Goal: Task Accomplishment & Management: Complete application form

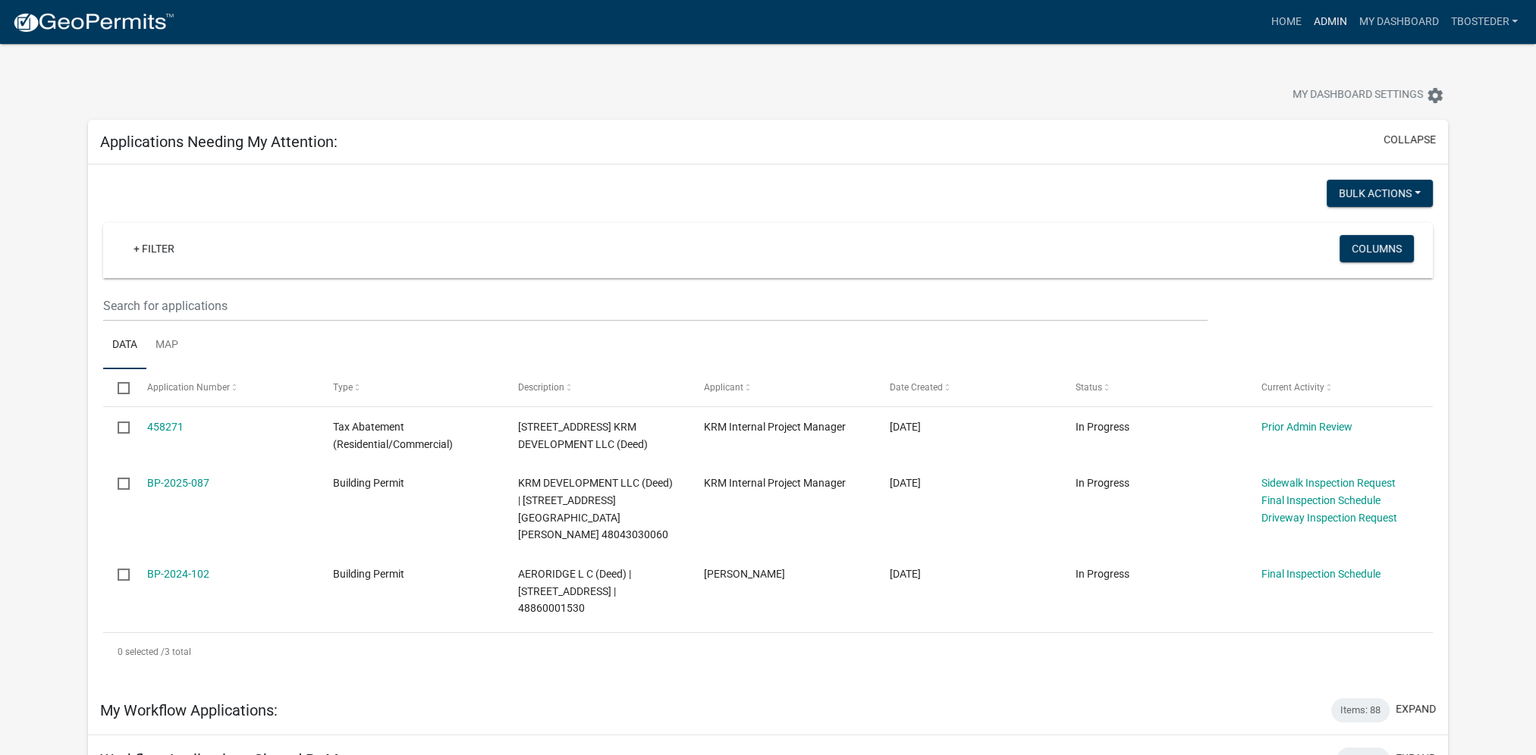
click at [1320, 21] on link "Admin" at bounding box center [1329, 22] width 45 height 29
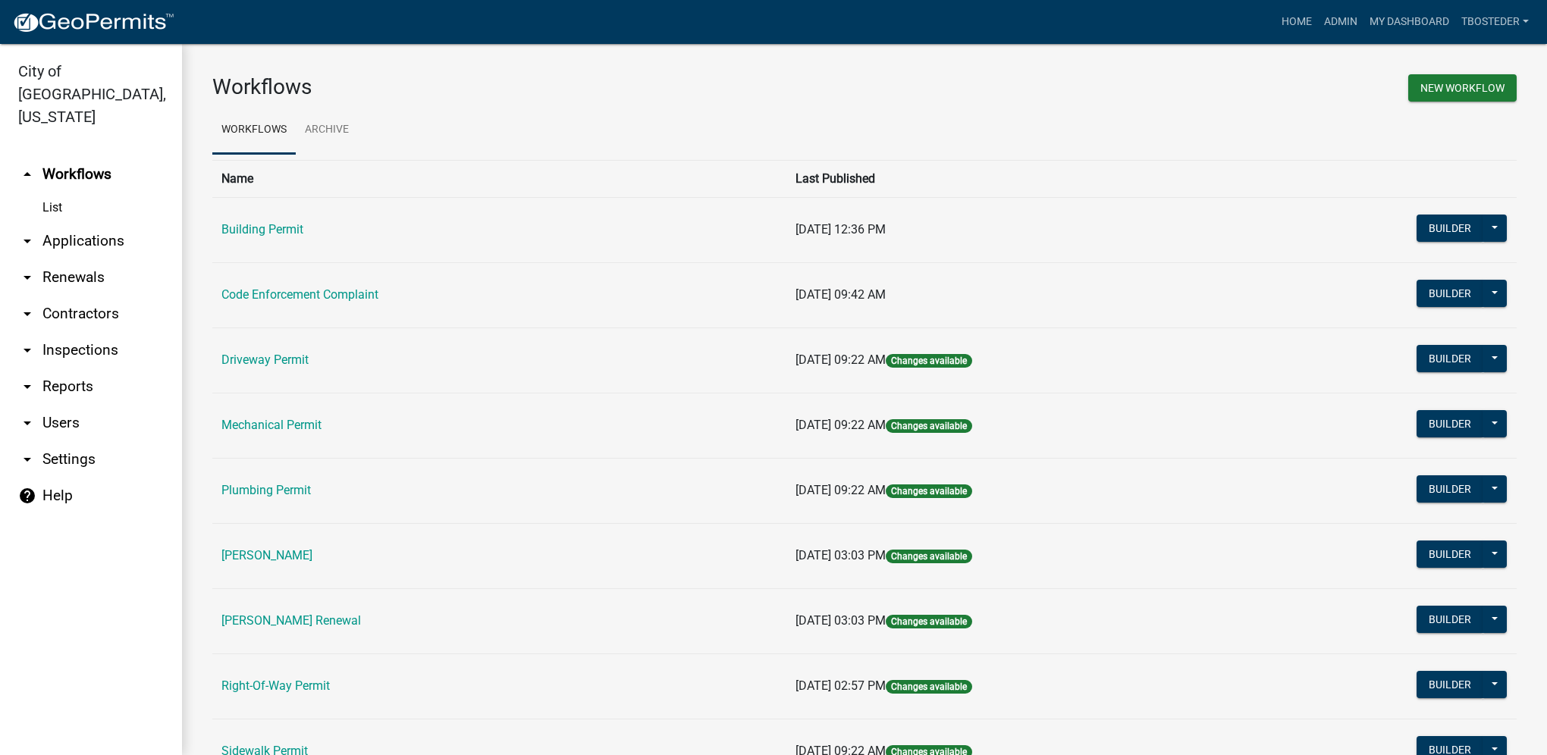
click at [303, 237] on link "Building Permit" at bounding box center [262, 229] width 82 height 14
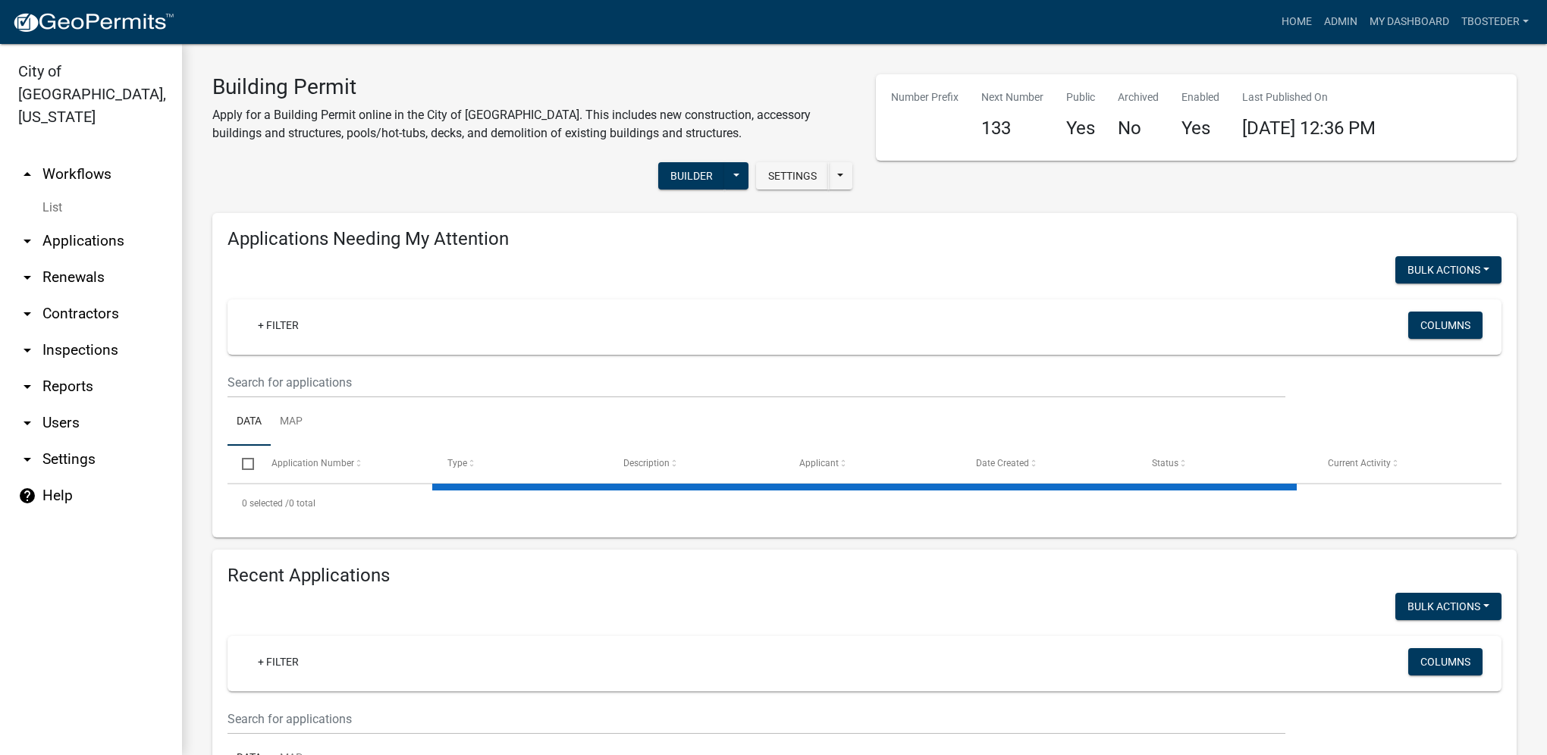
select select "1: 25"
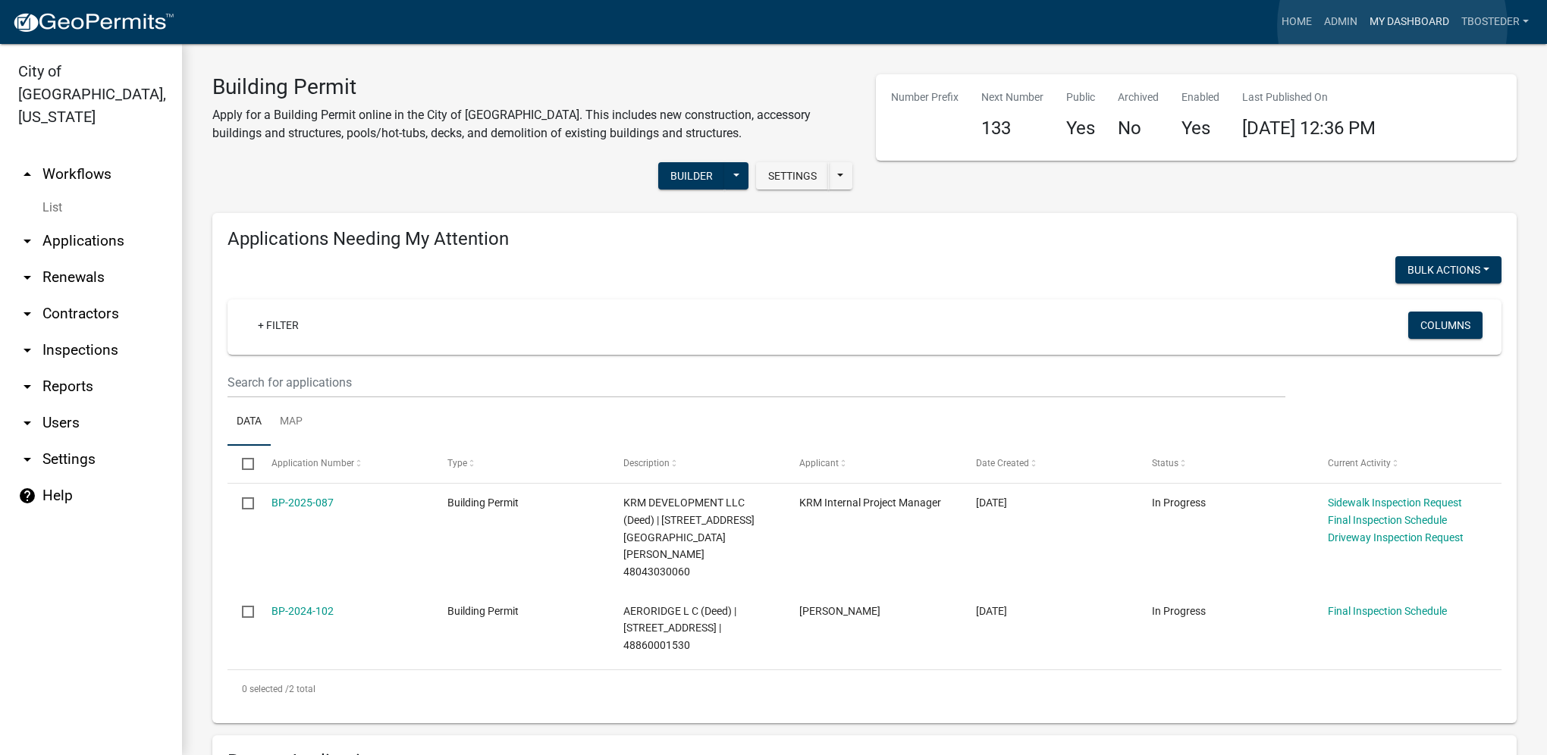
click at [1392, 26] on link "My Dashboard" at bounding box center [1409, 22] width 92 height 29
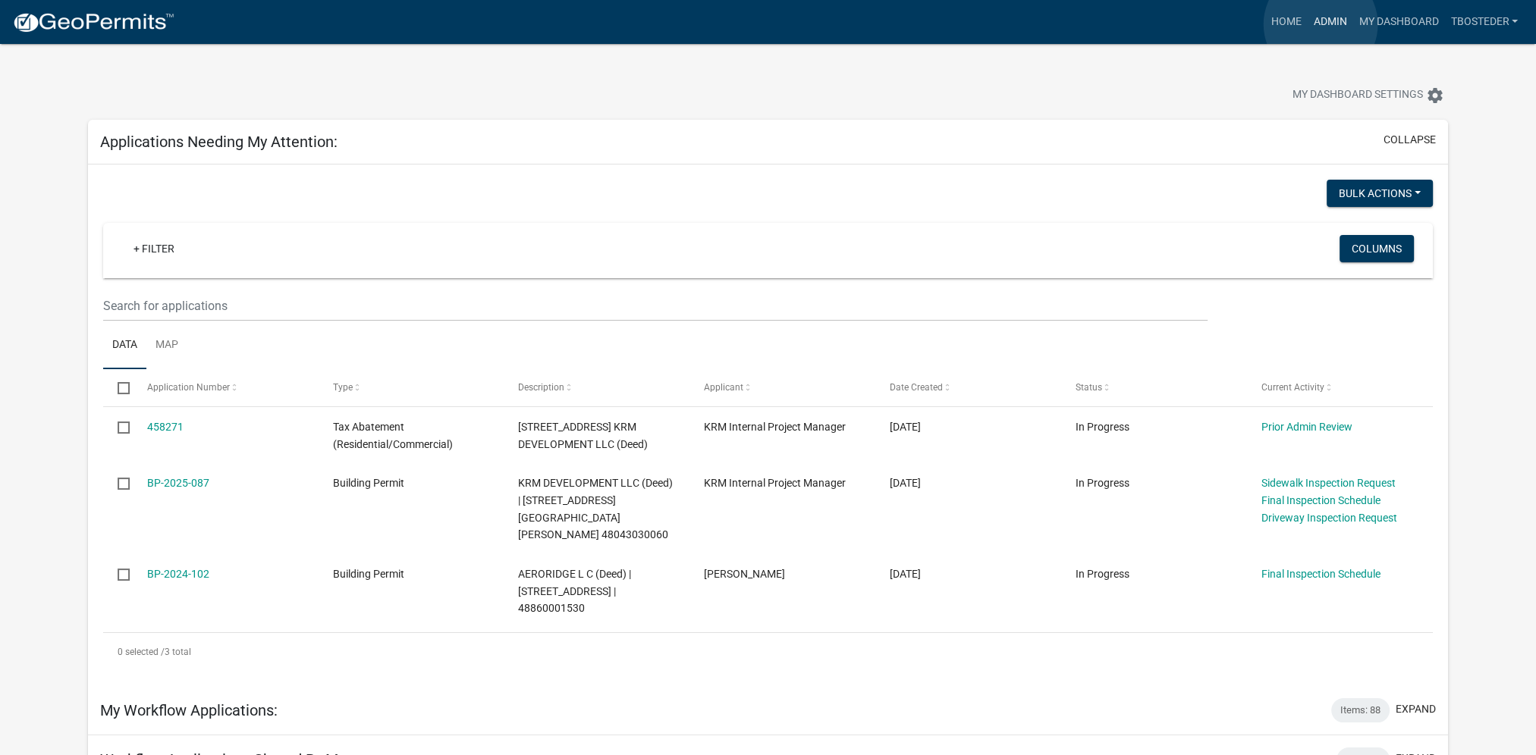
click at [1320, 24] on link "Admin" at bounding box center [1329, 22] width 45 height 29
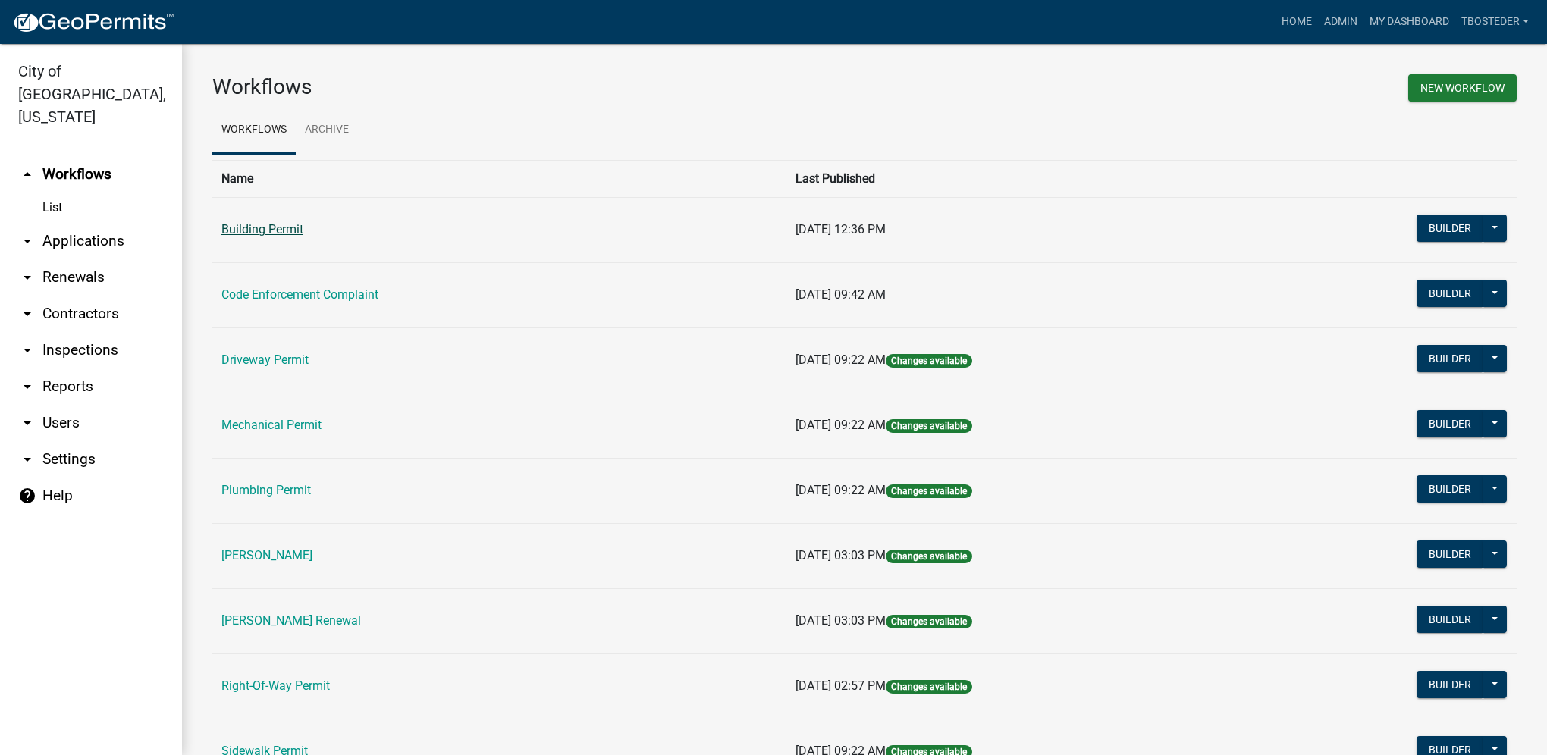
click at [272, 229] on link "Building Permit" at bounding box center [262, 229] width 82 height 14
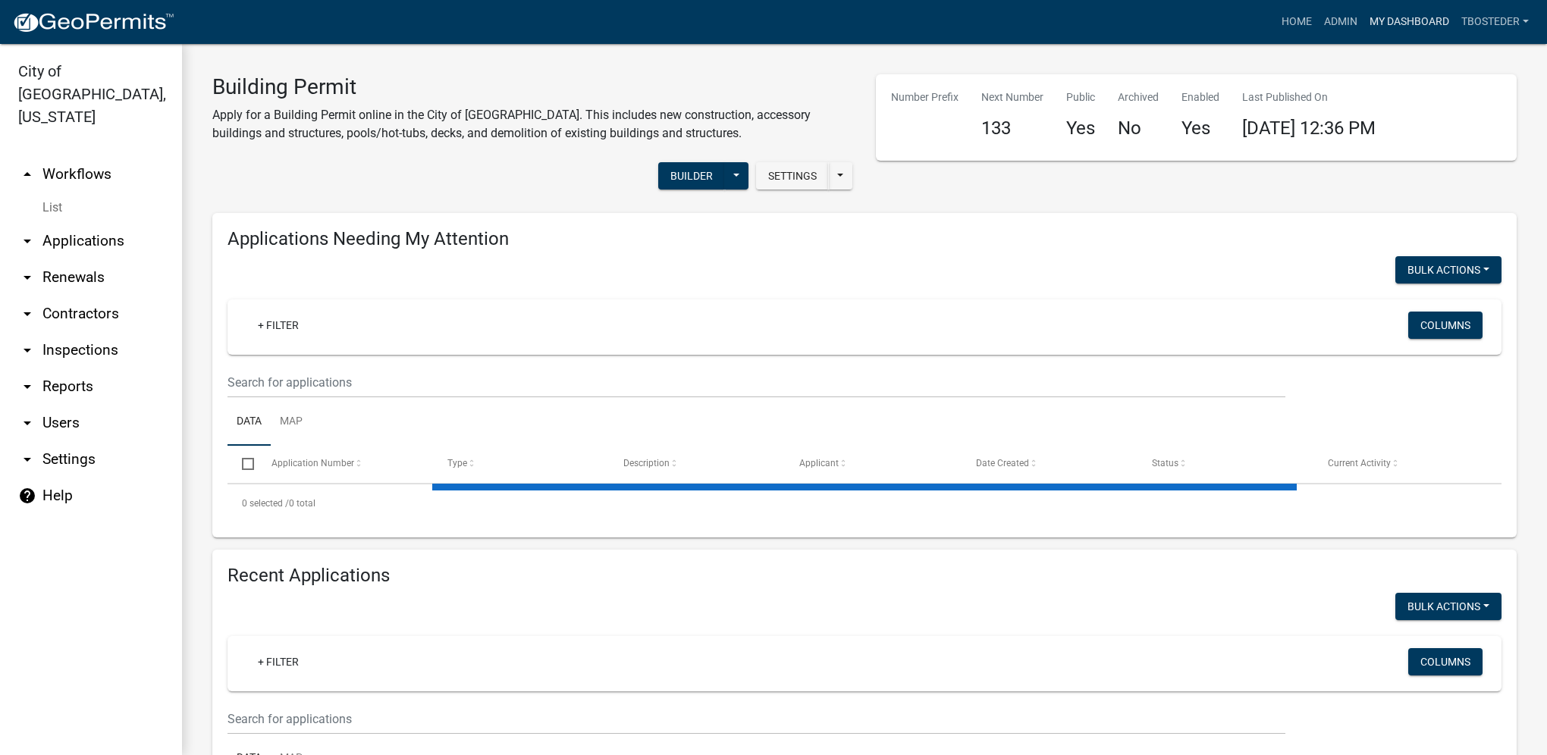
click at [1421, 31] on link "My Dashboard" at bounding box center [1409, 22] width 92 height 29
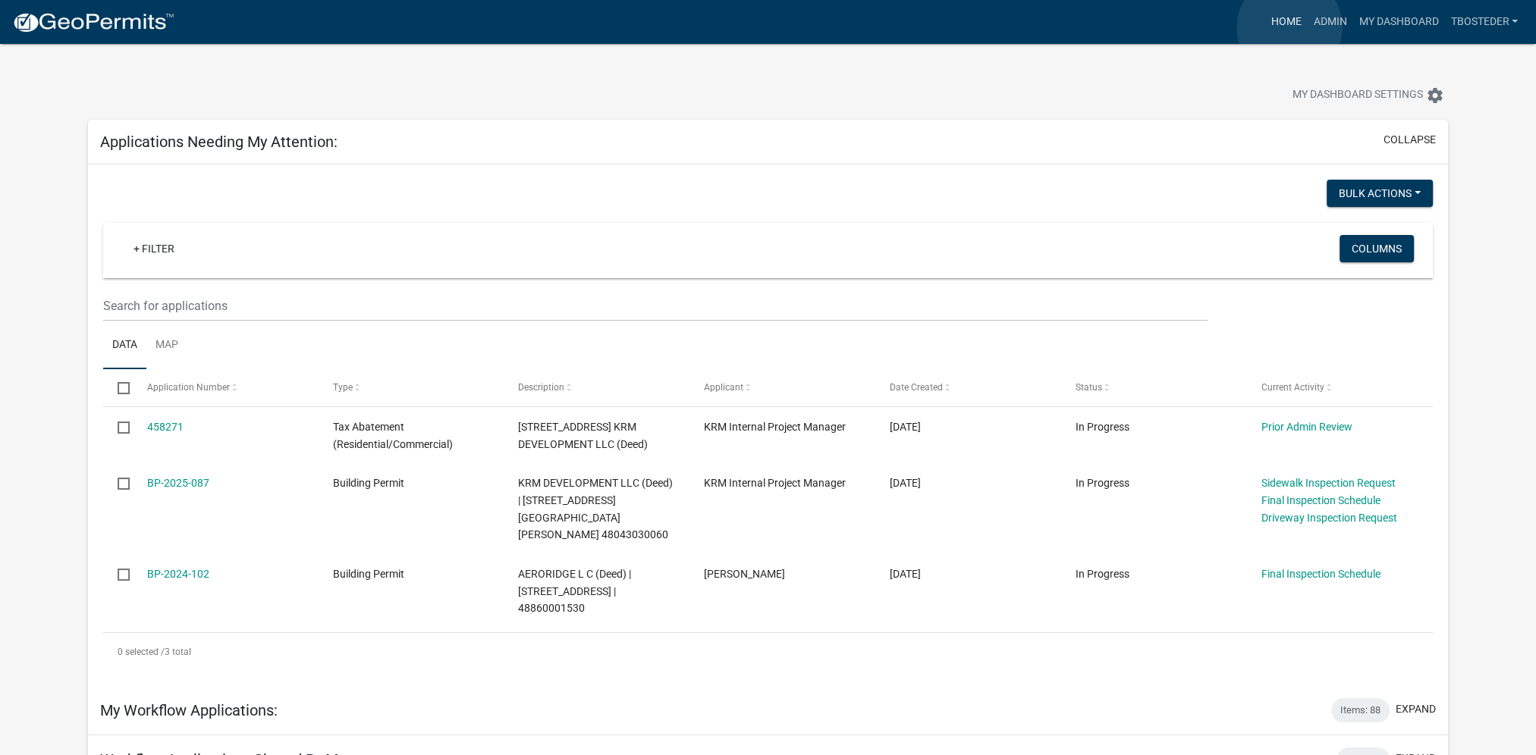
click at [1289, 27] on link "Home" at bounding box center [1285, 22] width 42 height 29
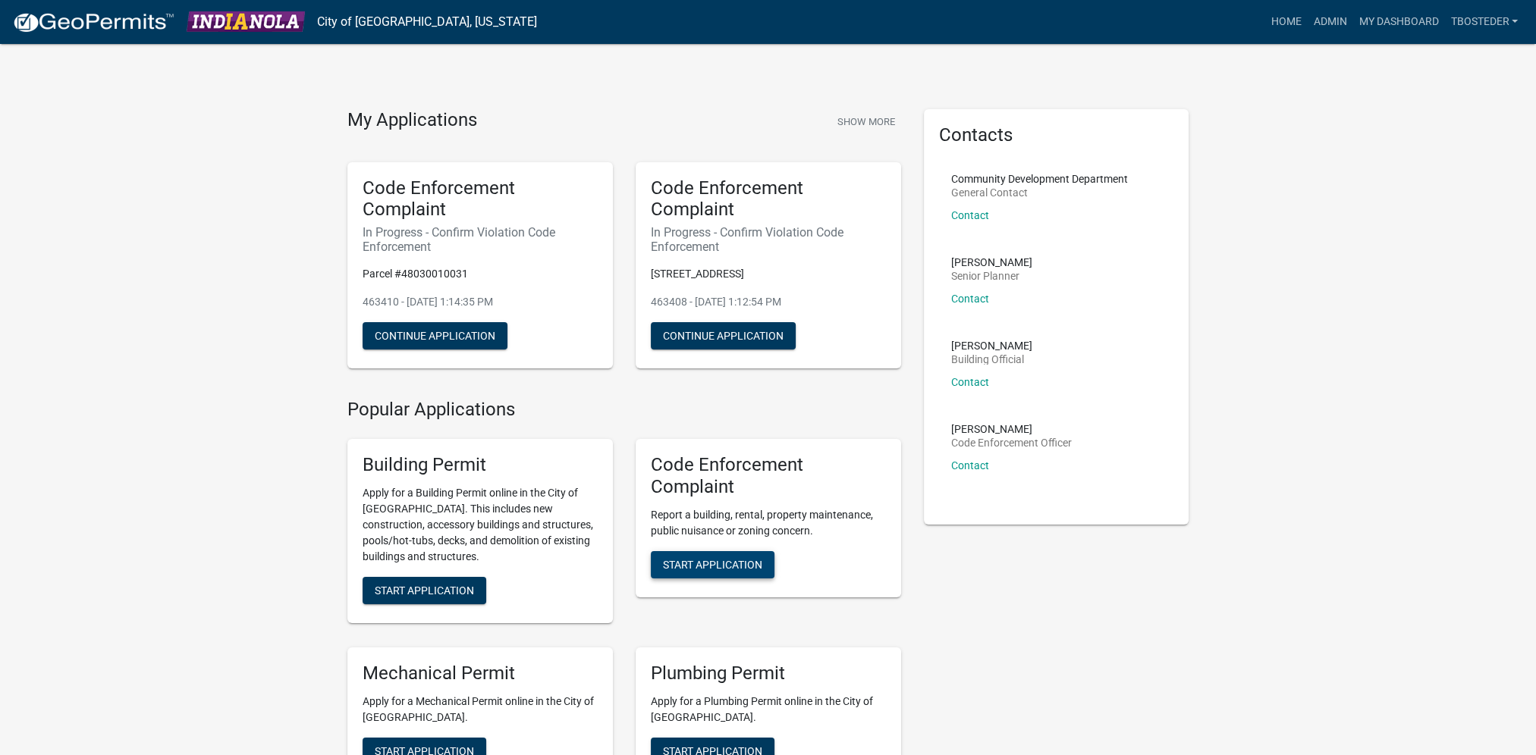
click at [733, 568] on span "Start Application" at bounding box center [712, 564] width 99 height 12
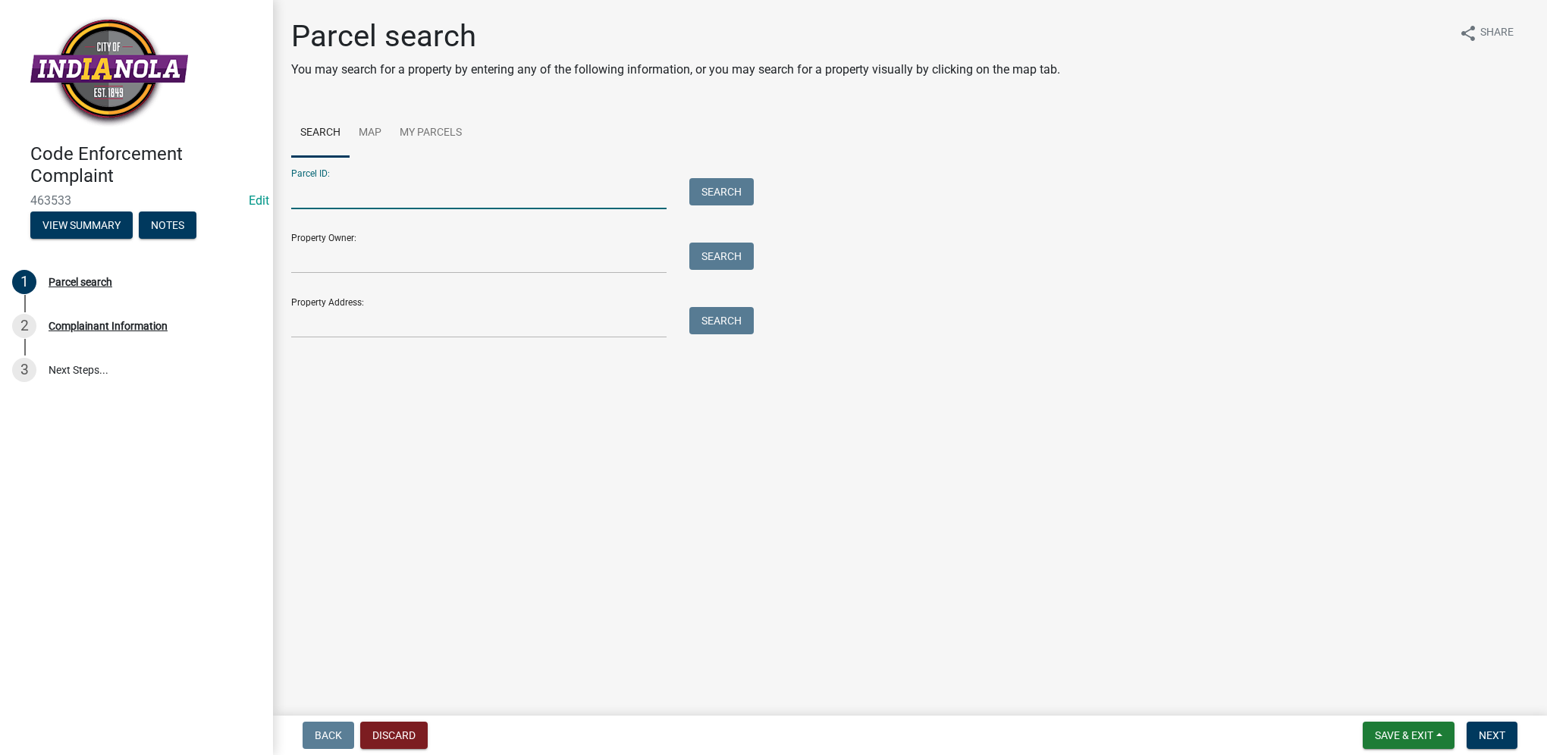
click at [529, 196] on input "Parcel ID:" at bounding box center [478, 193] width 375 height 31
paste input "48500000089"
type input "48500000089"
click at [717, 186] on button "Search" at bounding box center [721, 191] width 64 height 27
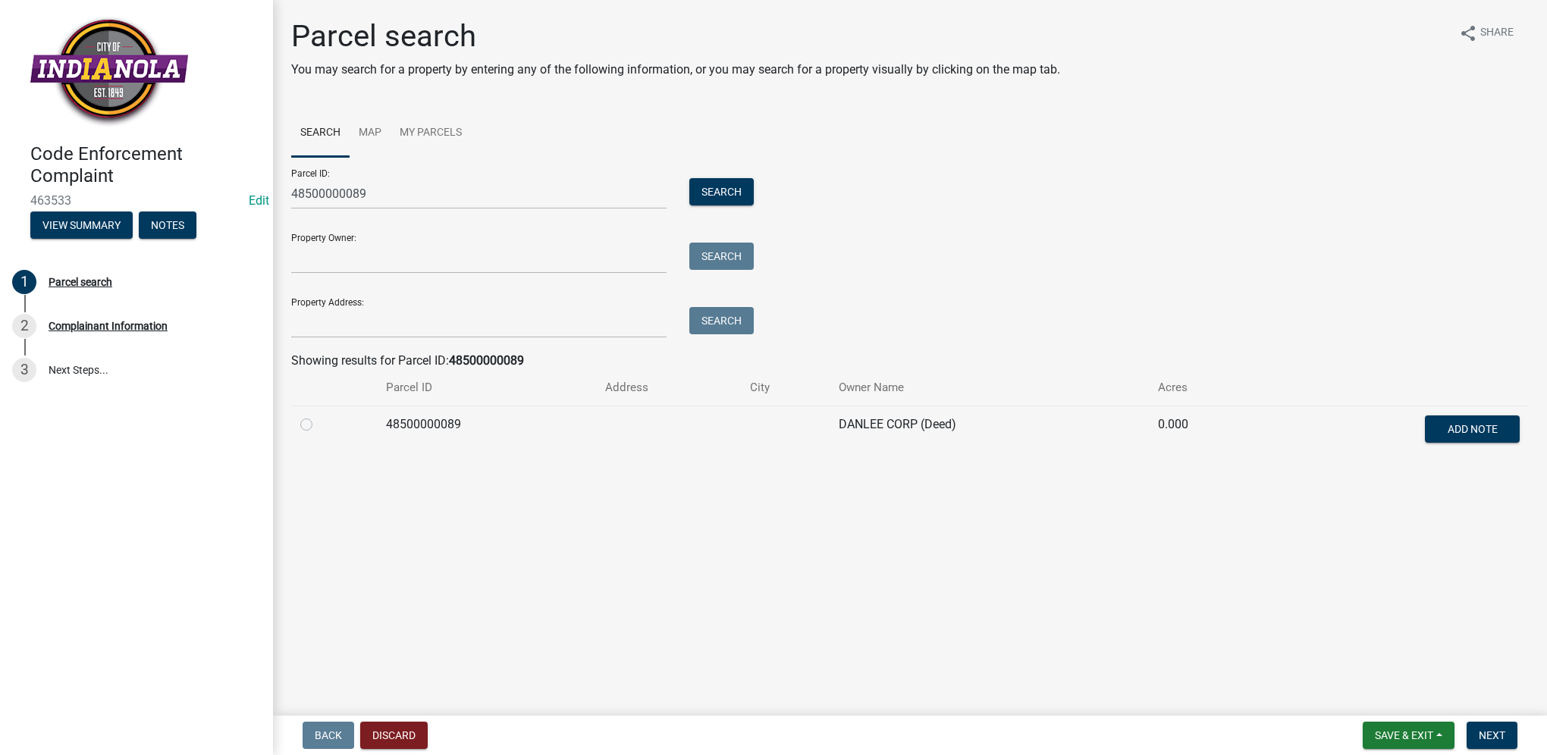
click at [318, 416] on label at bounding box center [318, 416] width 0 height 0
click at [318, 425] on input "radio" at bounding box center [323, 421] width 10 height 10
radio input "true"
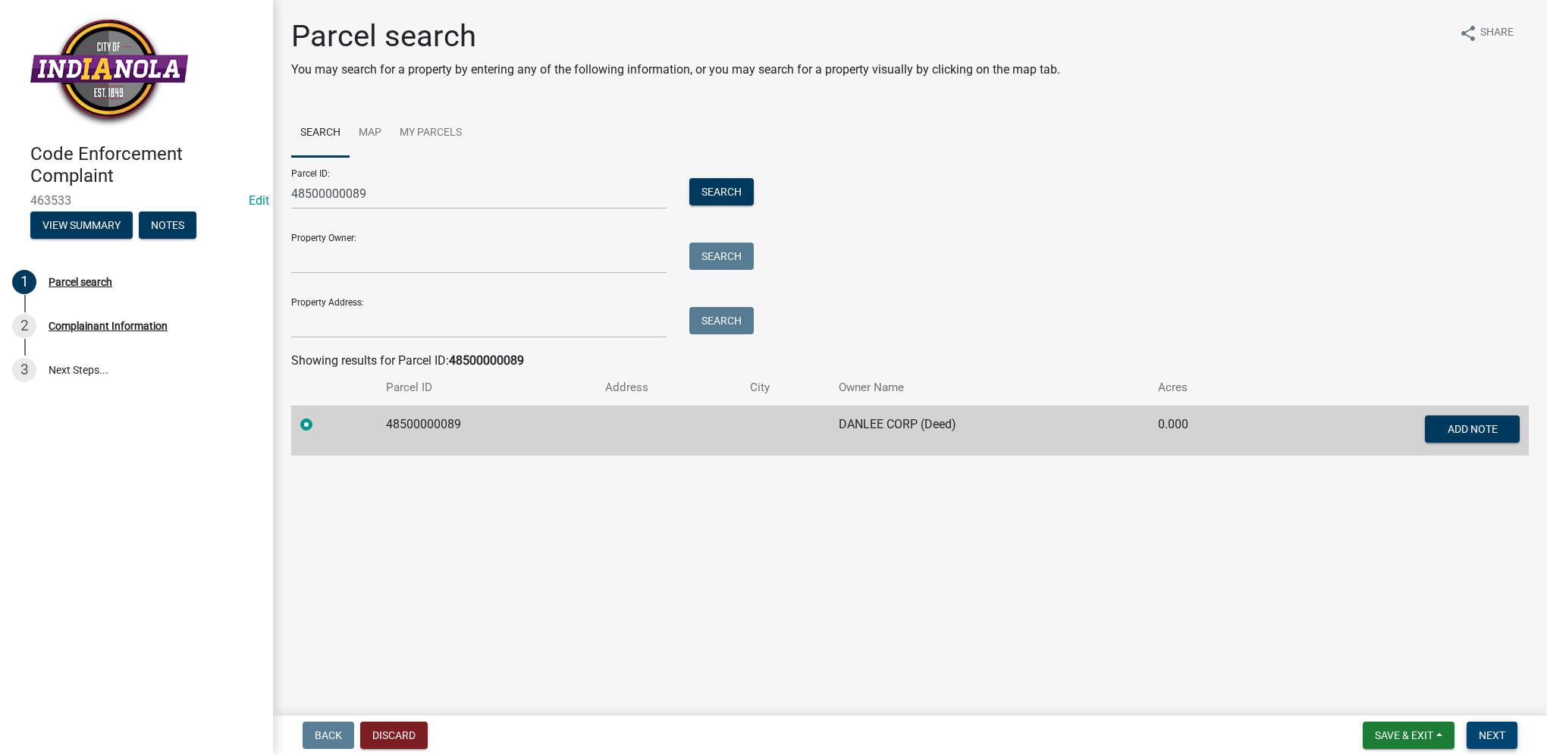
click at [1476, 730] on button "Next" at bounding box center [1492, 735] width 51 height 27
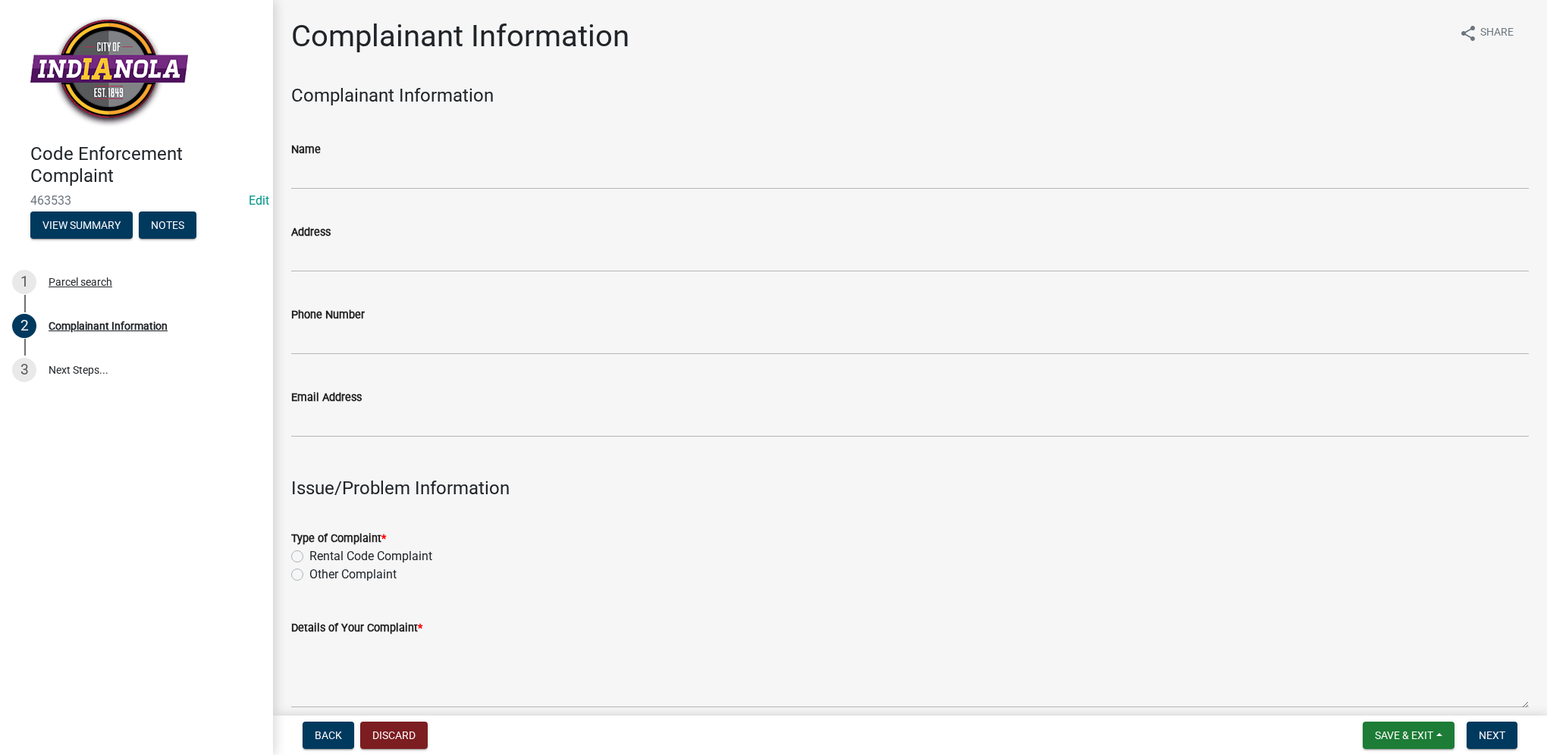
click at [309, 578] on label "Other Complaint" at bounding box center [352, 575] width 87 height 18
click at [309, 576] on input "Other Complaint" at bounding box center [314, 571] width 10 height 10
radio input "true"
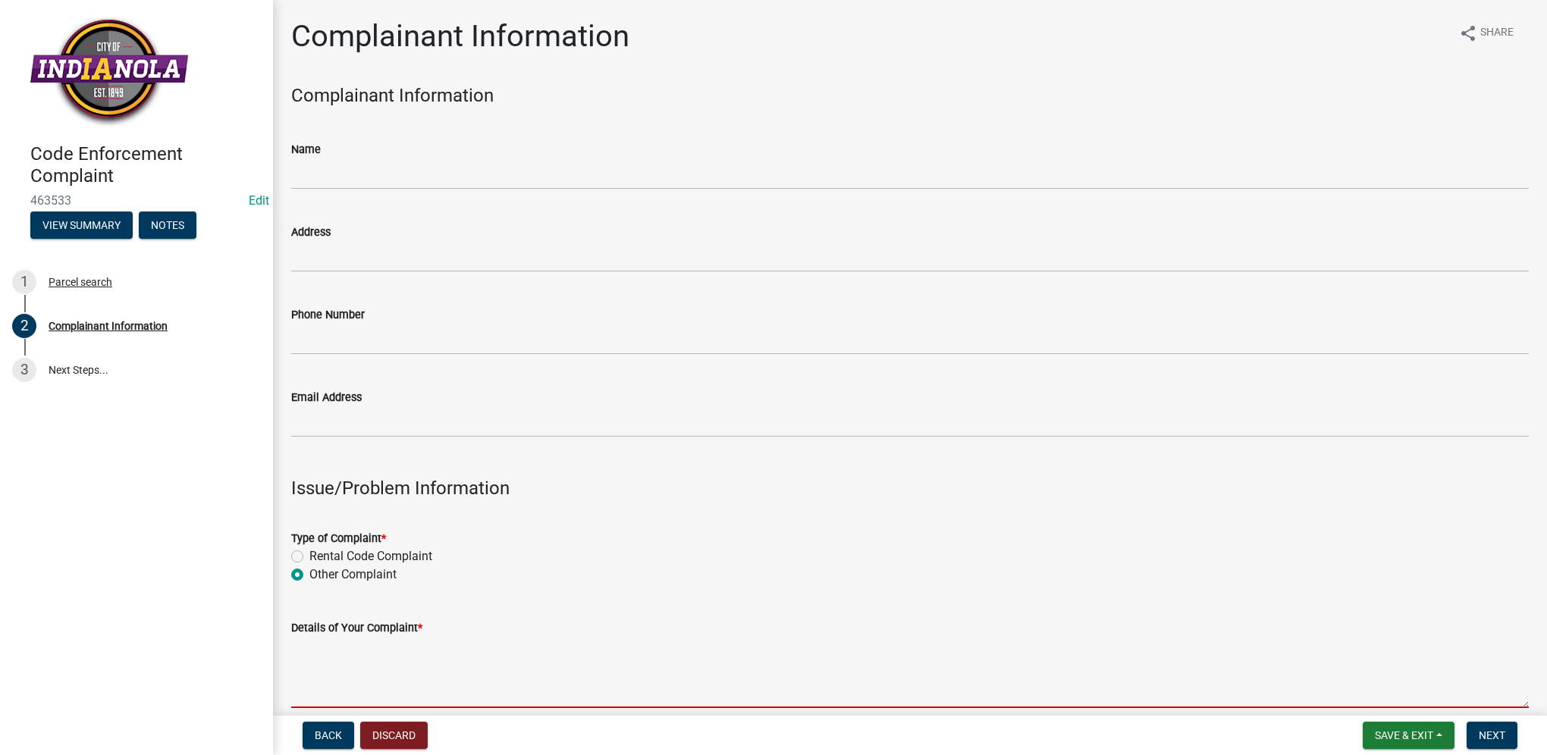
click at [367, 661] on textarea "Details of Your Complaint *" at bounding box center [910, 672] width 1238 height 71
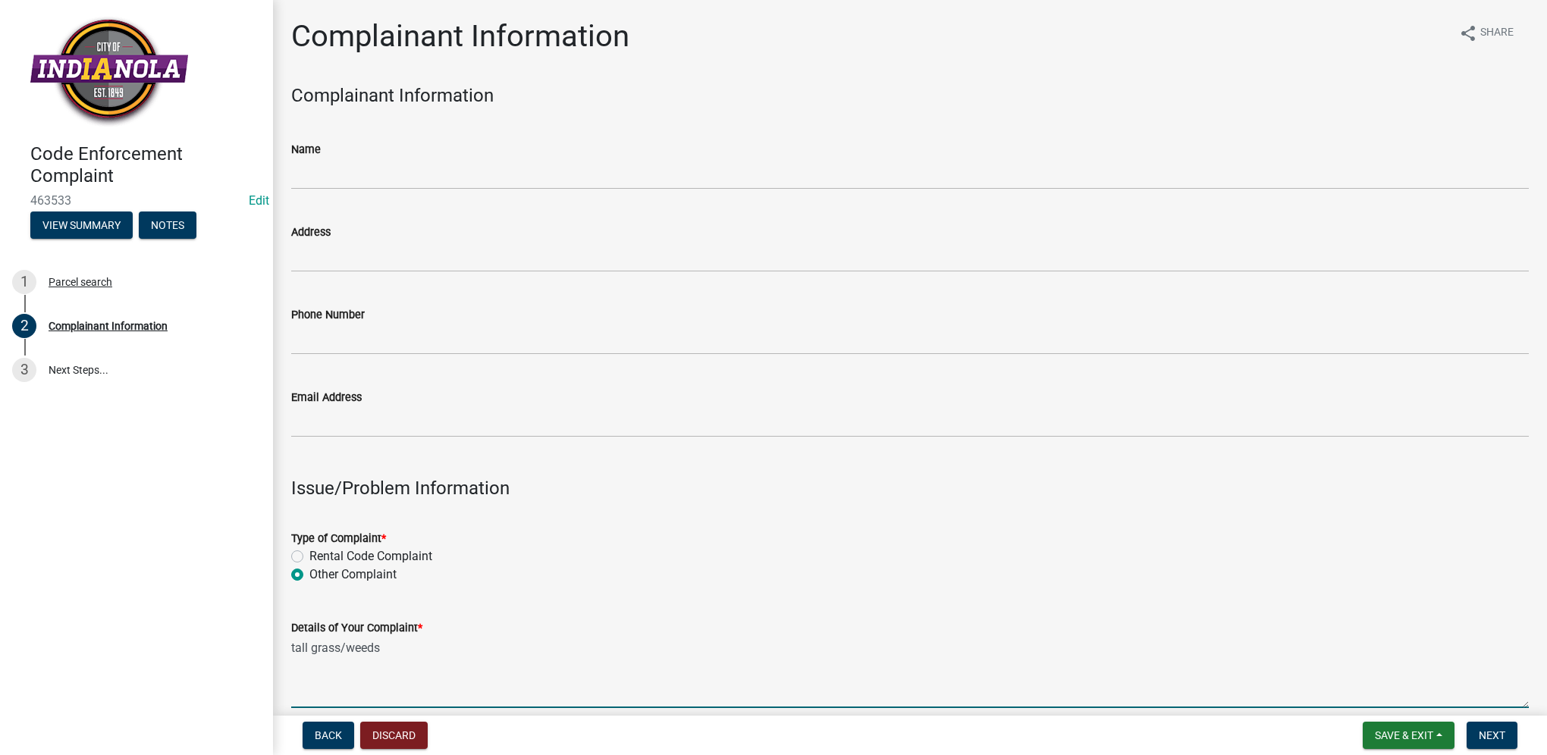
type textarea "tall grass/weeds"
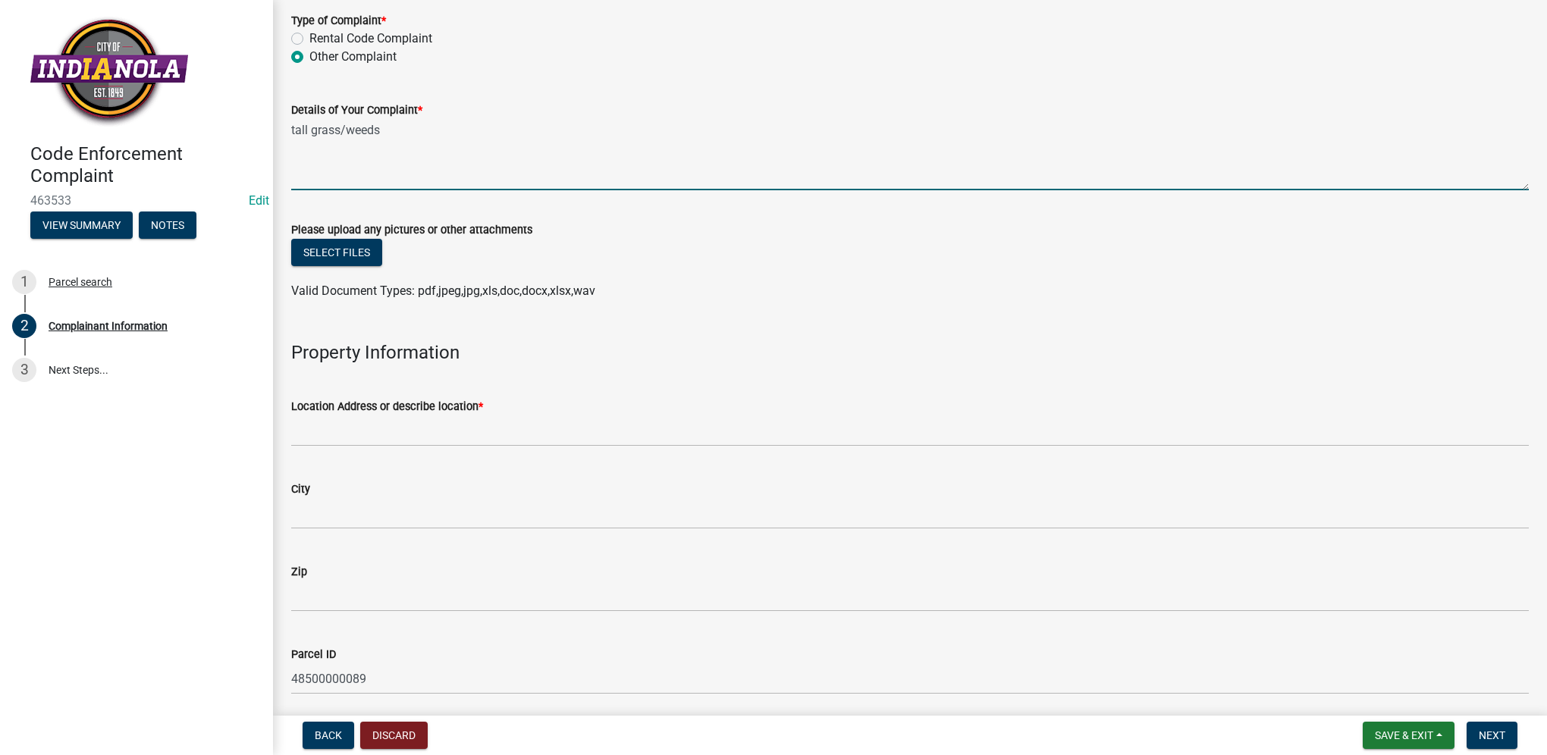
scroll to position [531, 0]
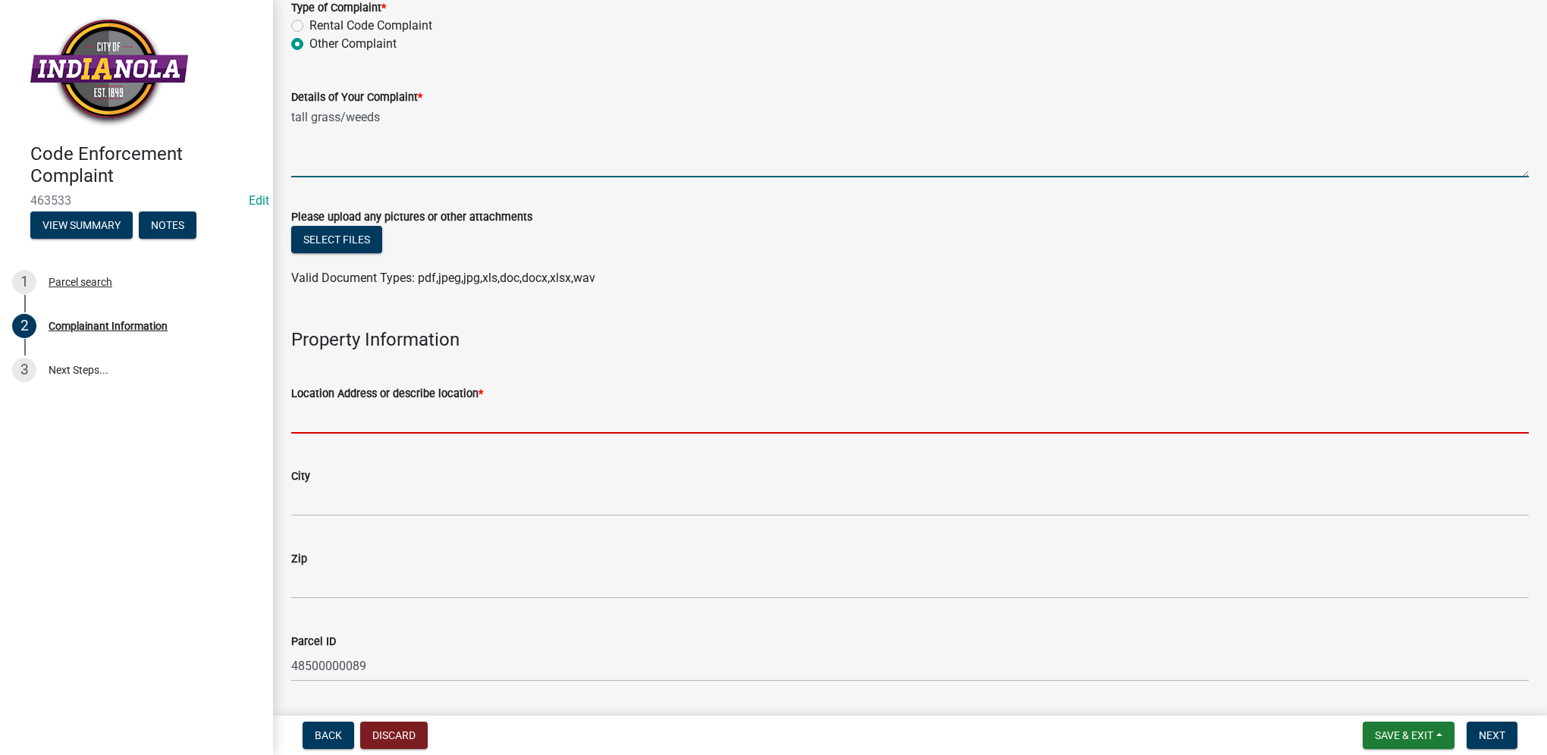
click at [391, 410] on input "Location Address or describe location *" at bounding box center [910, 418] width 1238 height 31
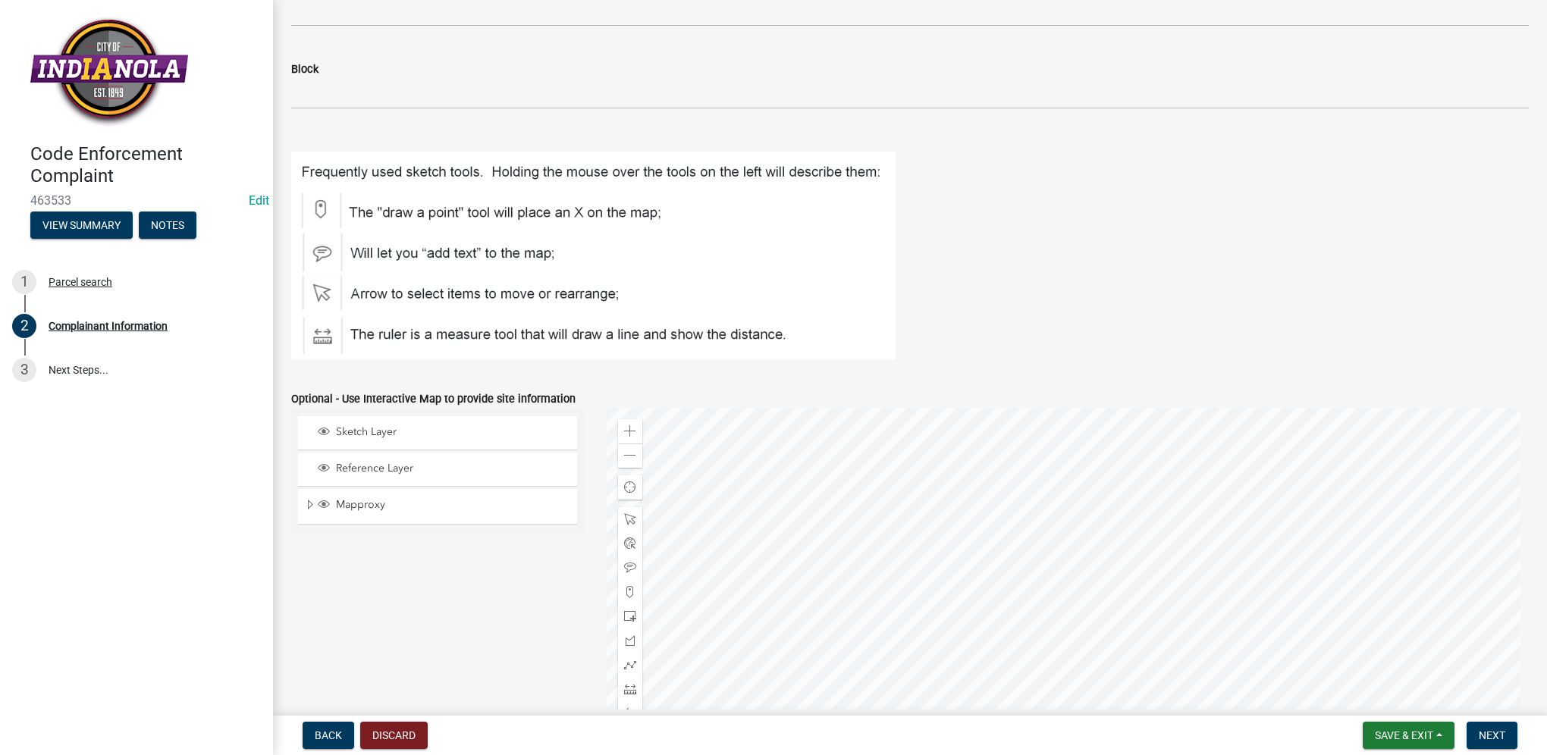
scroll to position [1727, 0]
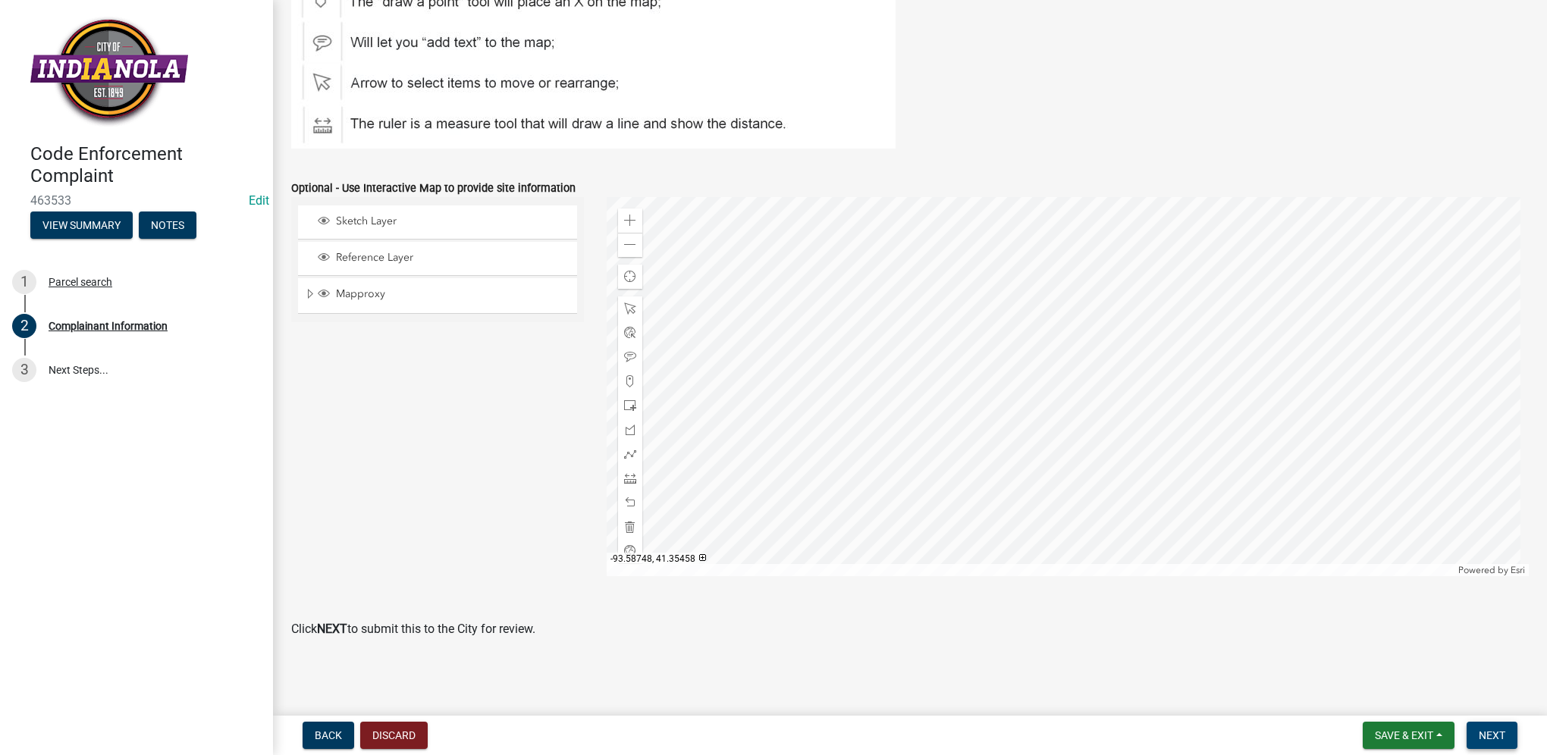
type input "[GEOGRAPHIC_DATA]"
click at [1510, 729] on button "Next" at bounding box center [1492, 735] width 51 height 27
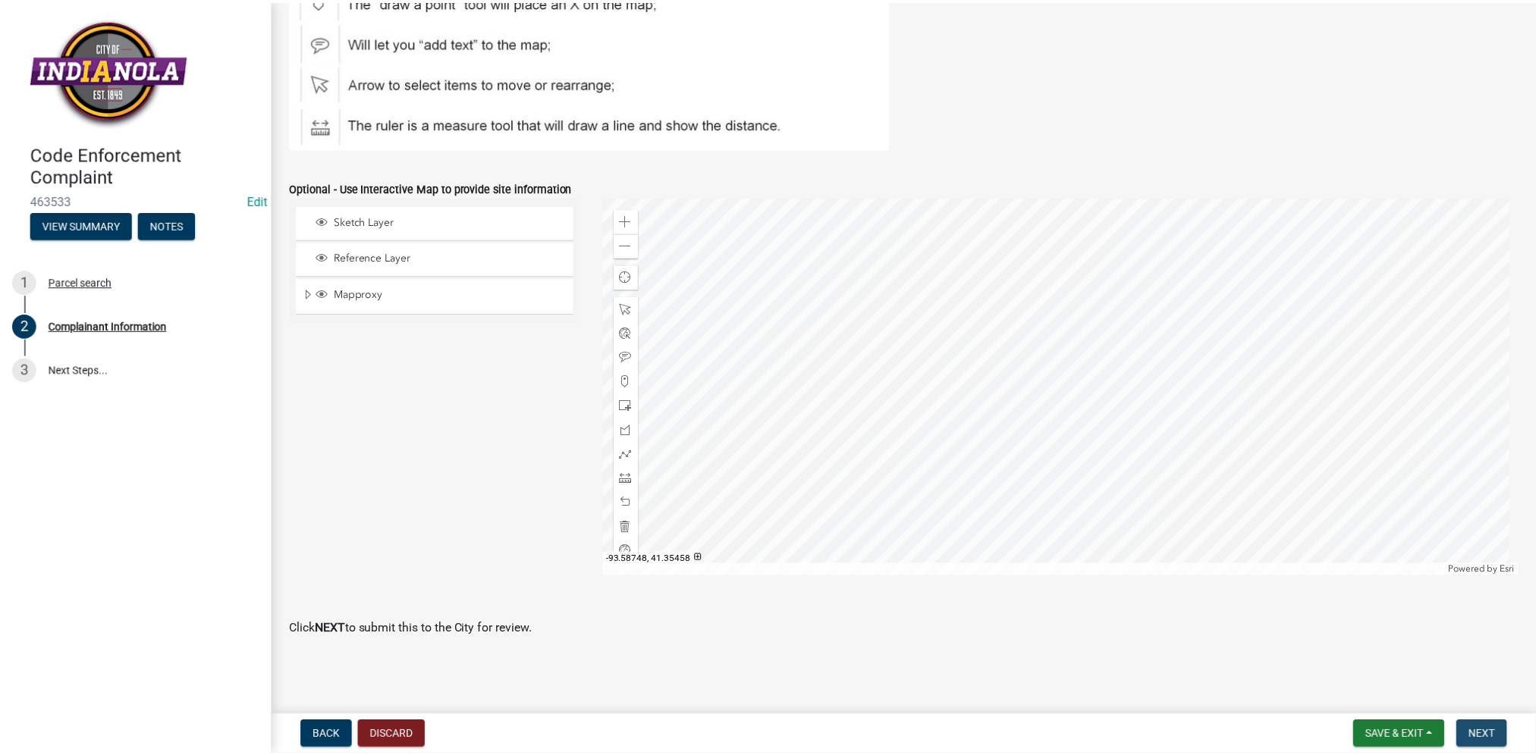
scroll to position [0, 0]
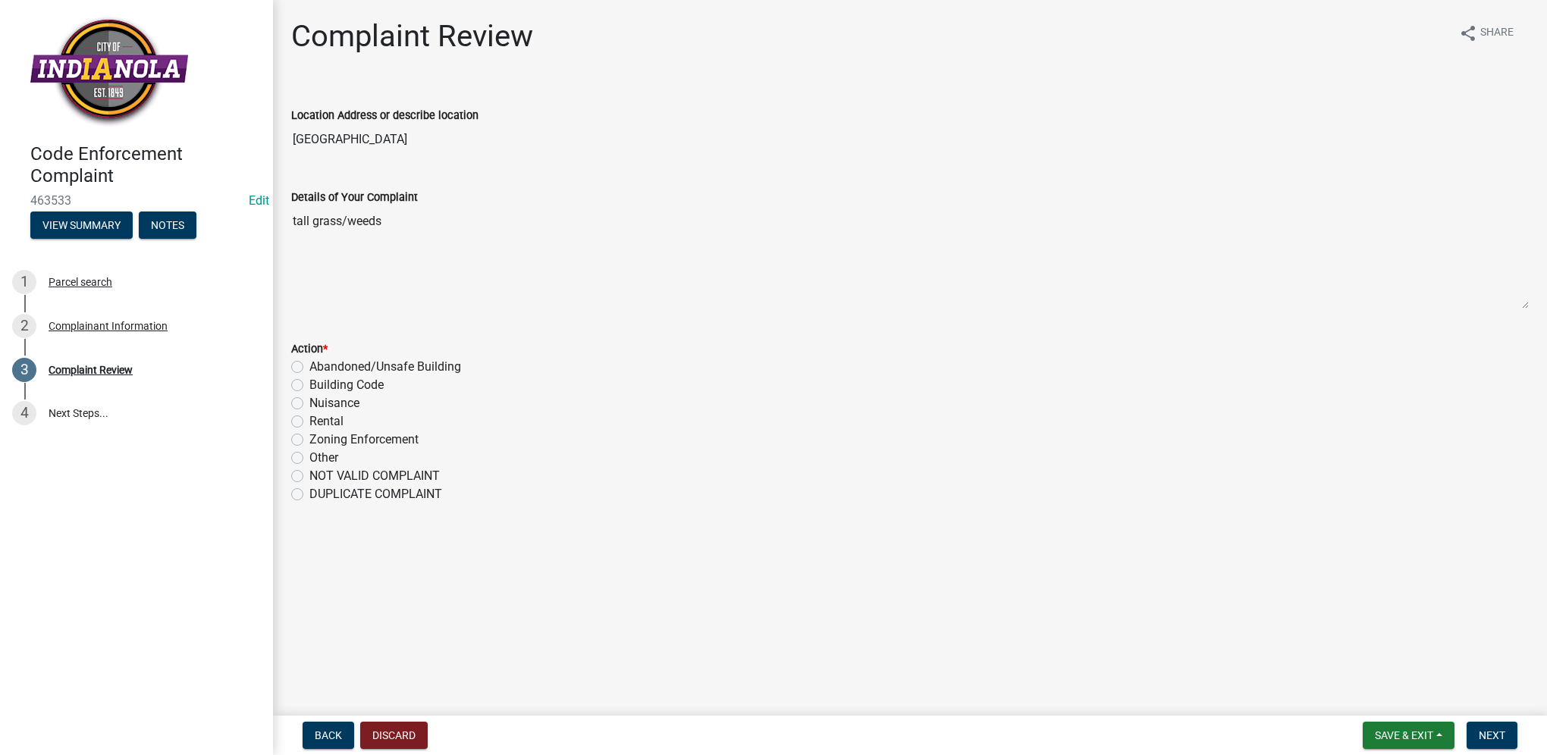
click at [342, 403] on label "Nuisance" at bounding box center [334, 403] width 50 height 18
click at [319, 403] on input "Nuisance" at bounding box center [314, 399] width 10 height 10
radio input "true"
click at [1471, 731] on button "Next" at bounding box center [1492, 735] width 51 height 27
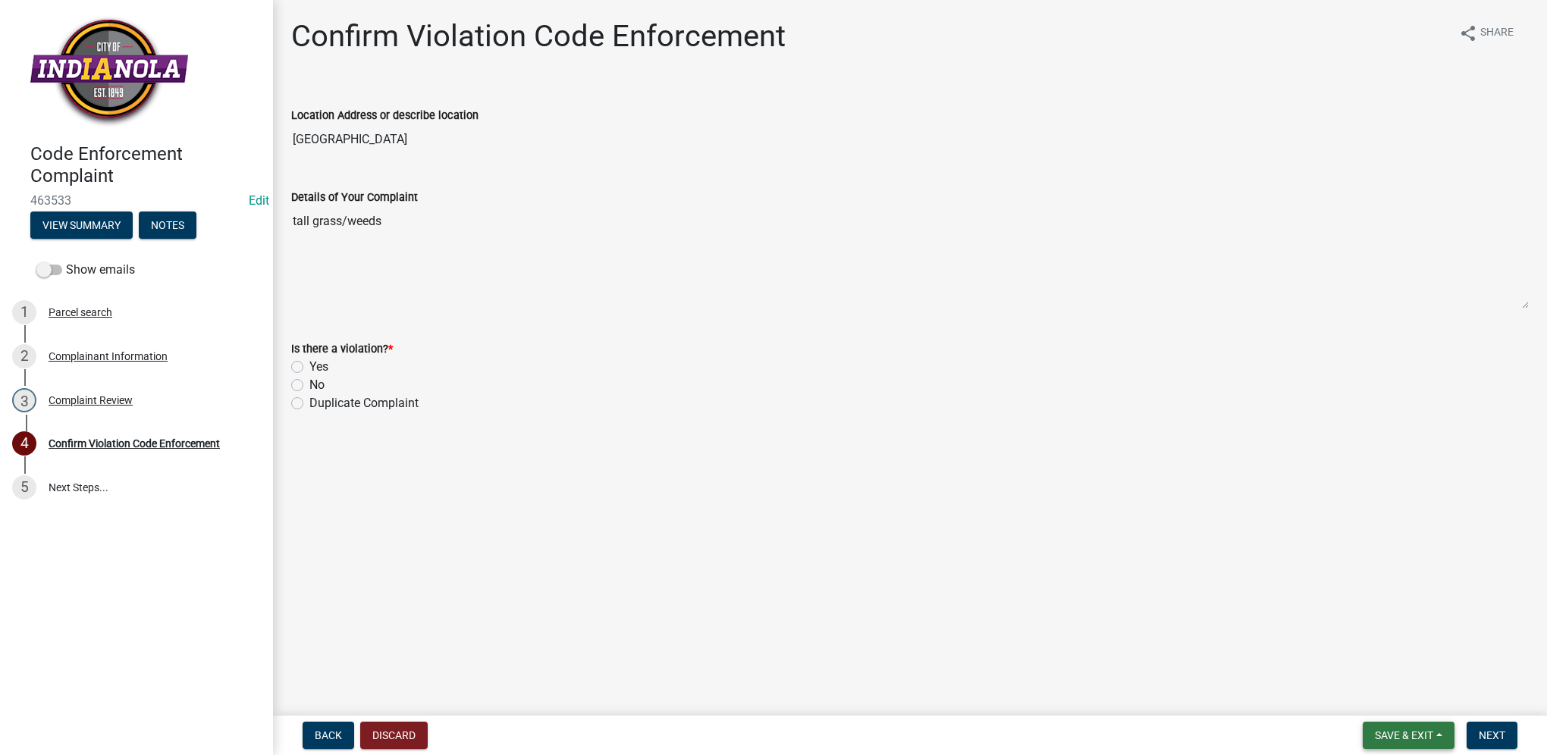
click at [1404, 733] on span "Save & Exit" at bounding box center [1404, 735] width 58 height 12
click at [1395, 705] on button "Save & Exit" at bounding box center [1393, 696] width 121 height 36
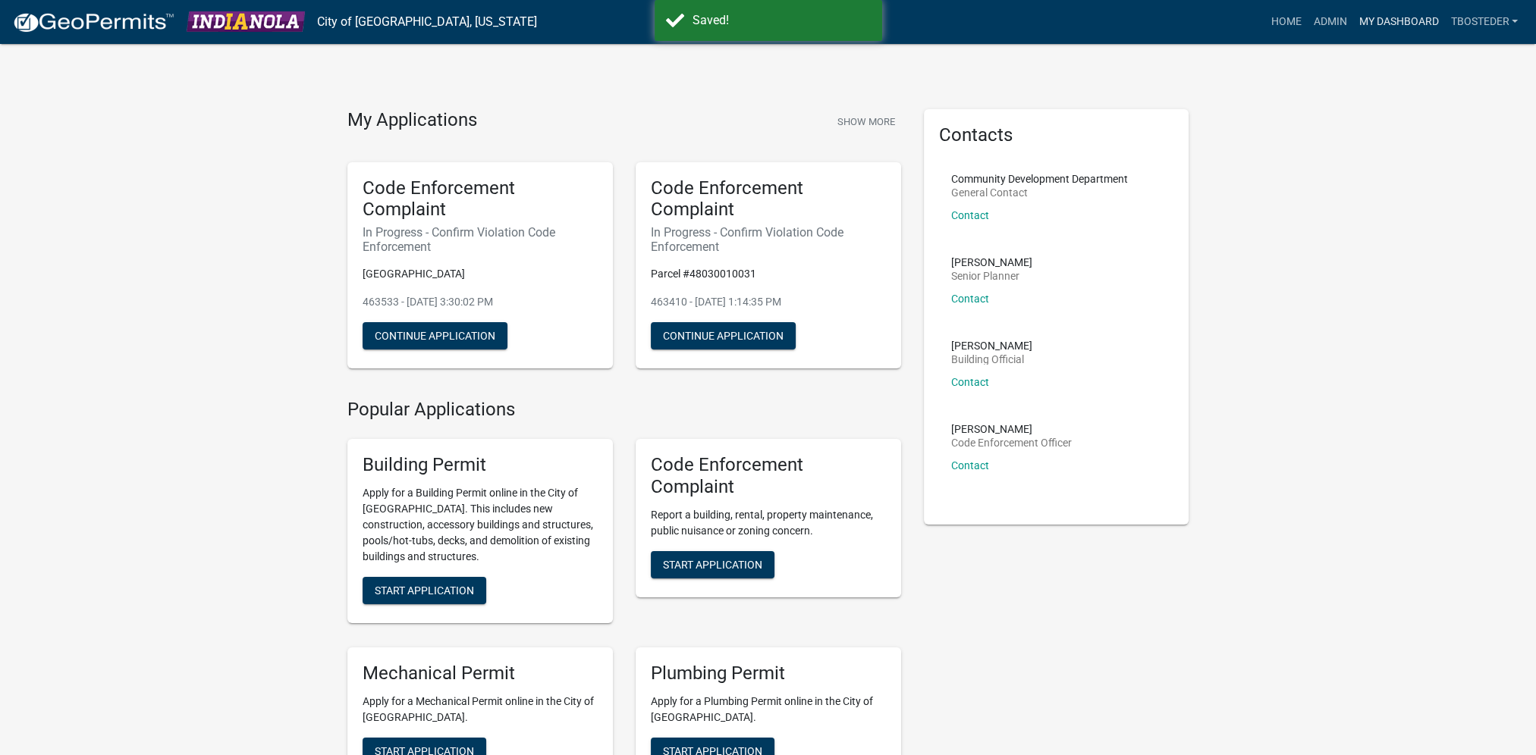
click at [1374, 21] on link "My Dashboard" at bounding box center [1398, 22] width 92 height 29
